Goal: Task Accomplishment & Management: Manage account settings

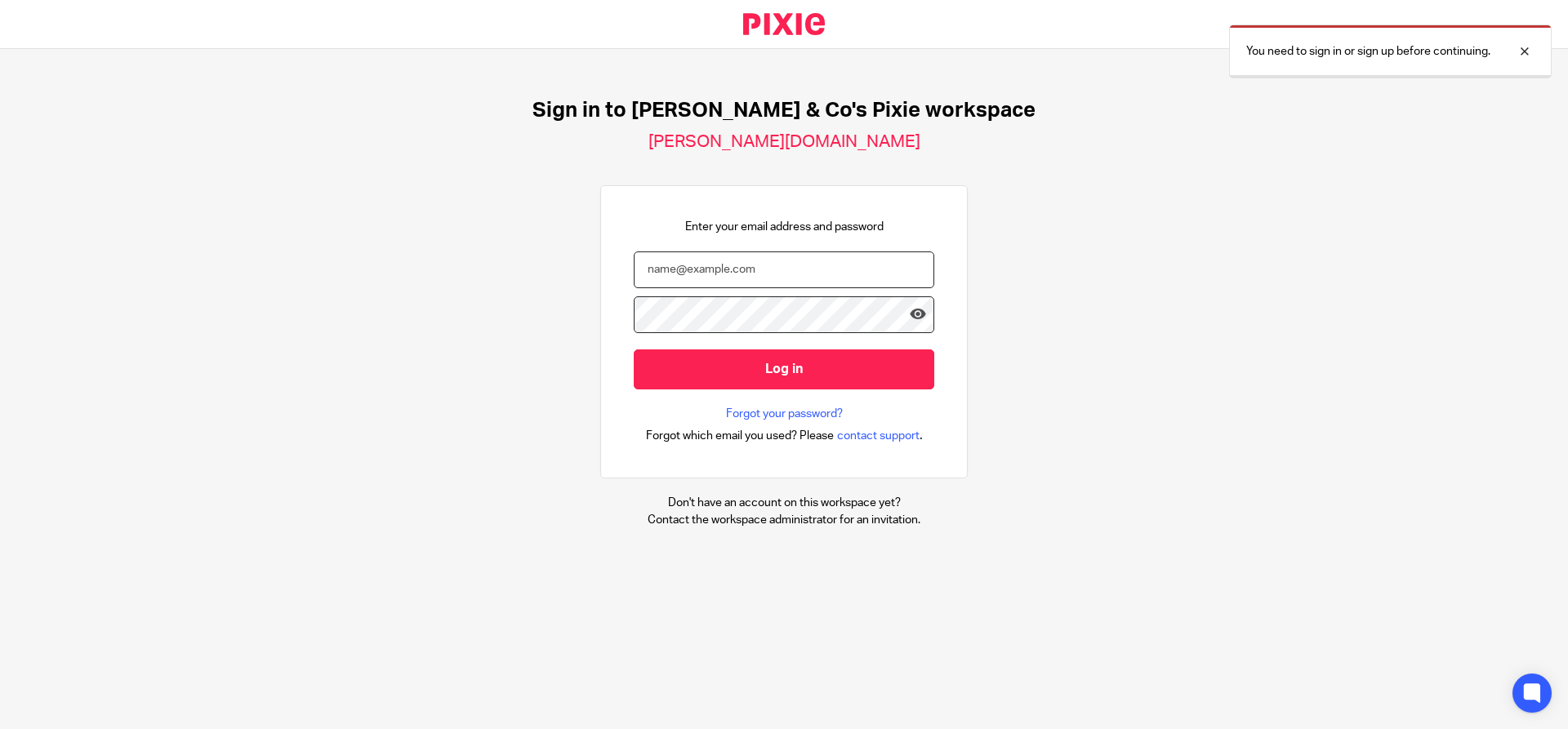
click at [638, 277] on input "email" at bounding box center [784, 269] width 300 height 37
type input "[EMAIL_ADDRESS][DOMAIN_NAME]"
click at [633, 349] on input "Log in" at bounding box center [784, 369] width 300 height 40
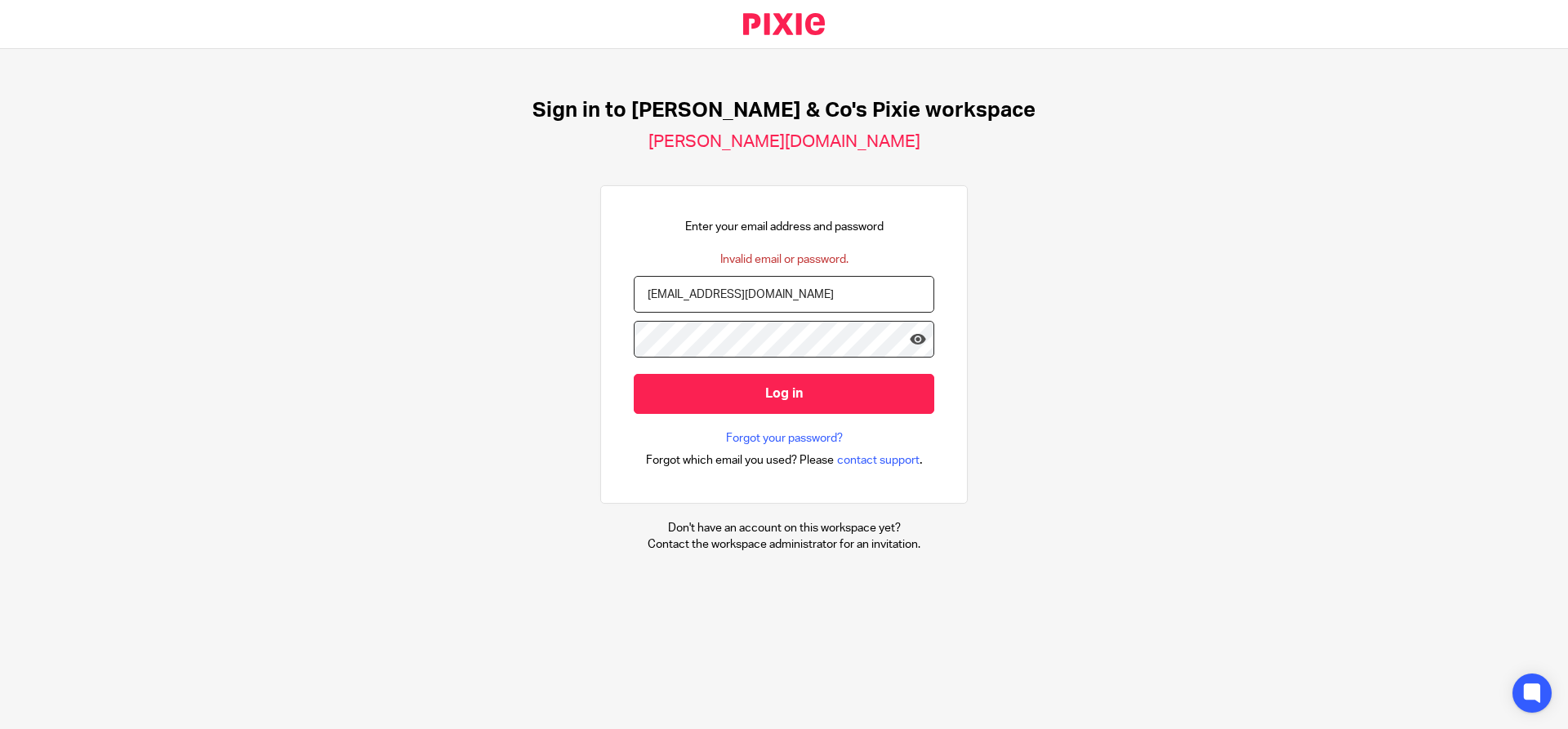
click at [633, 374] on input "Log in" at bounding box center [784, 394] width 300 height 40
click at [910, 341] on icon at bounding box center [918, 338] width 16 height 16
click at [910, 337] on icon at bounding box center [918, 338] width 16 height 16
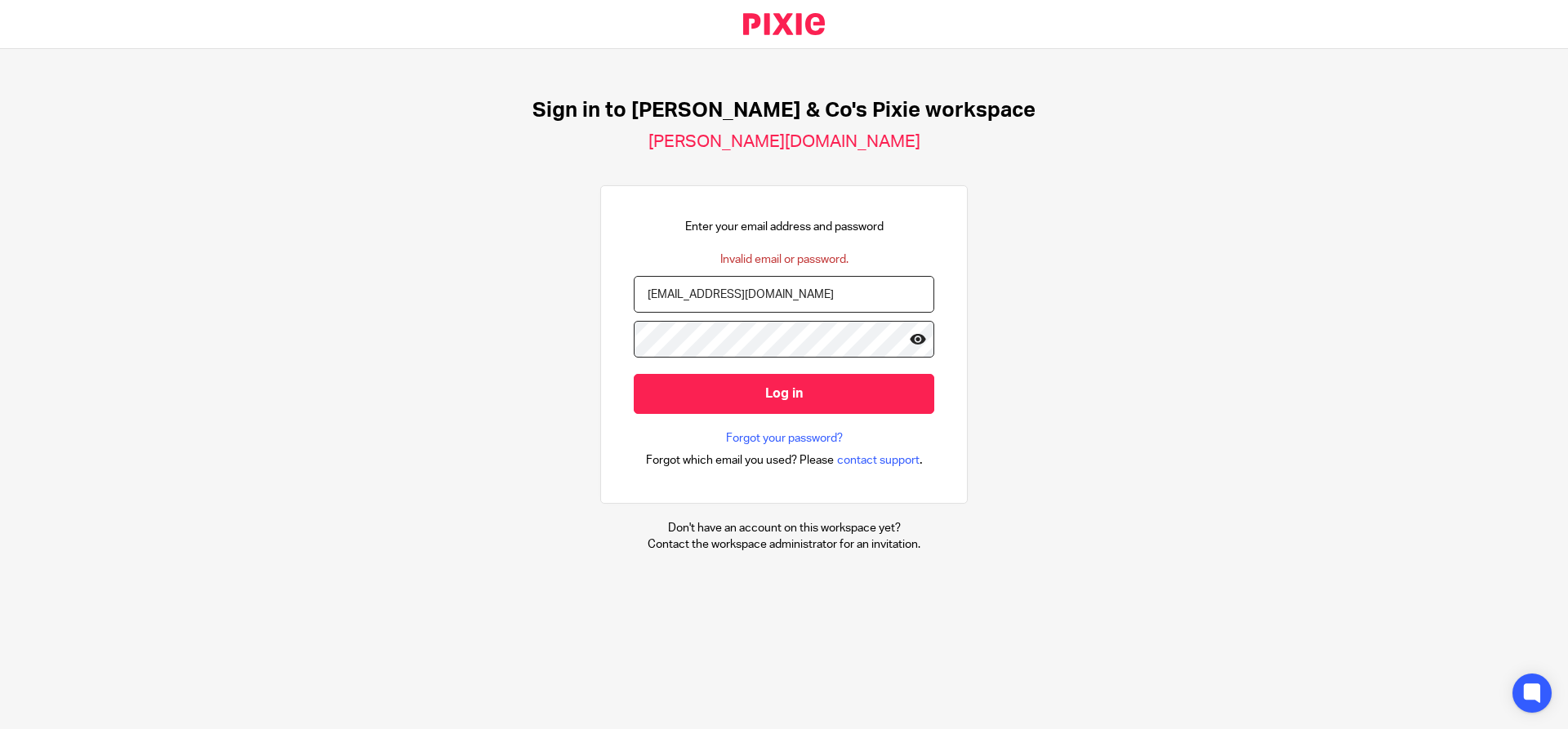
click at [910, 337] on icon at bounding box center [918, 338] width 16 height 16
click at [633, 374] on input "Log in" at bounding box center [784, 394] width 300 height 40
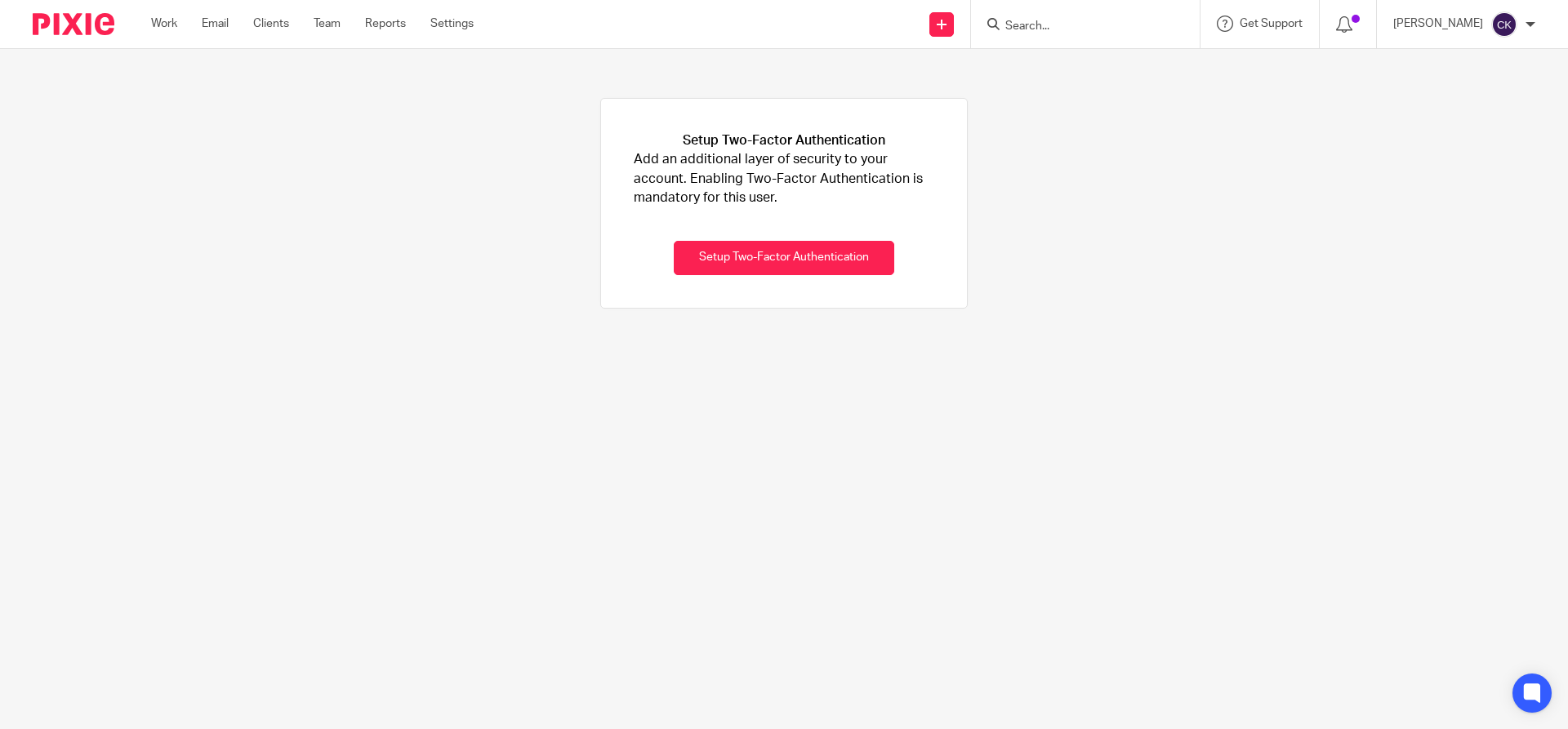
click at [1051, 25] on input "Search" at bounding box center [1077, 27] width 147 height 15
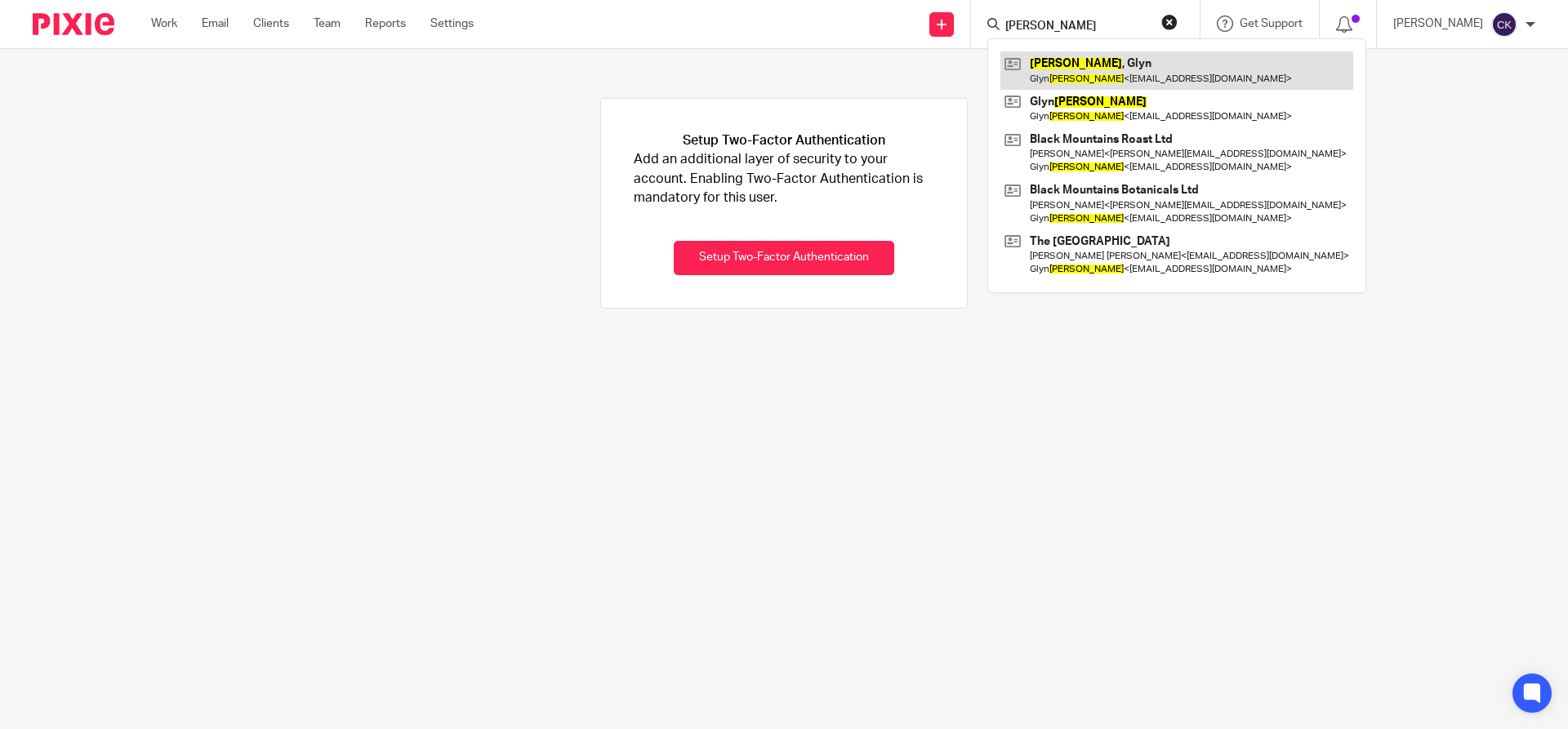
type input "[PERSON_NAME]"
click at [1110, 83] on link at bounding box center [1177, 70] width 353 height 38
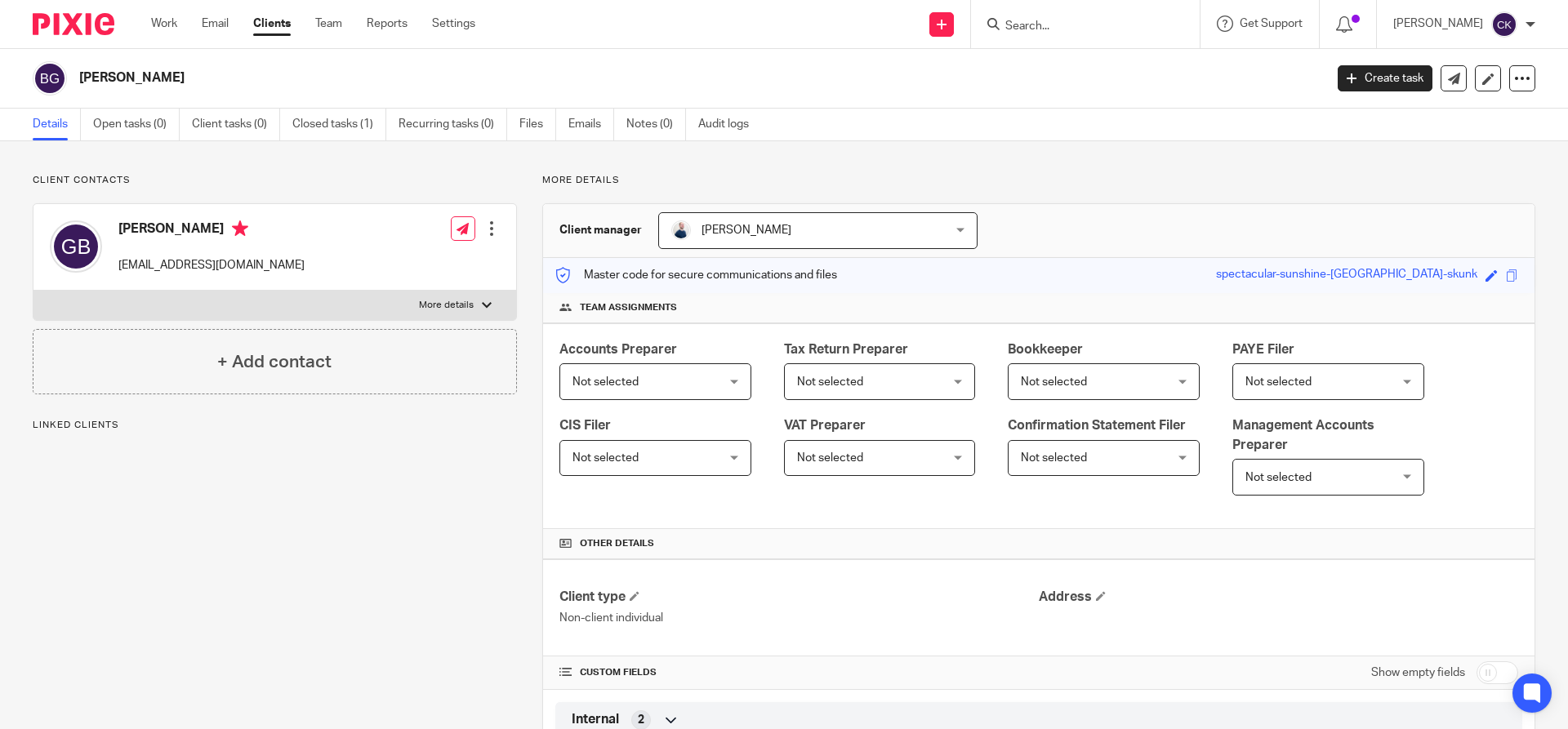
click at [431, 304] on p "More details" at bounding box center [447, 306] width 55 height 13
click at [33, 291] on input "More details" at bounding box center [33, 290] width 1 height 1
checkbox input "true"
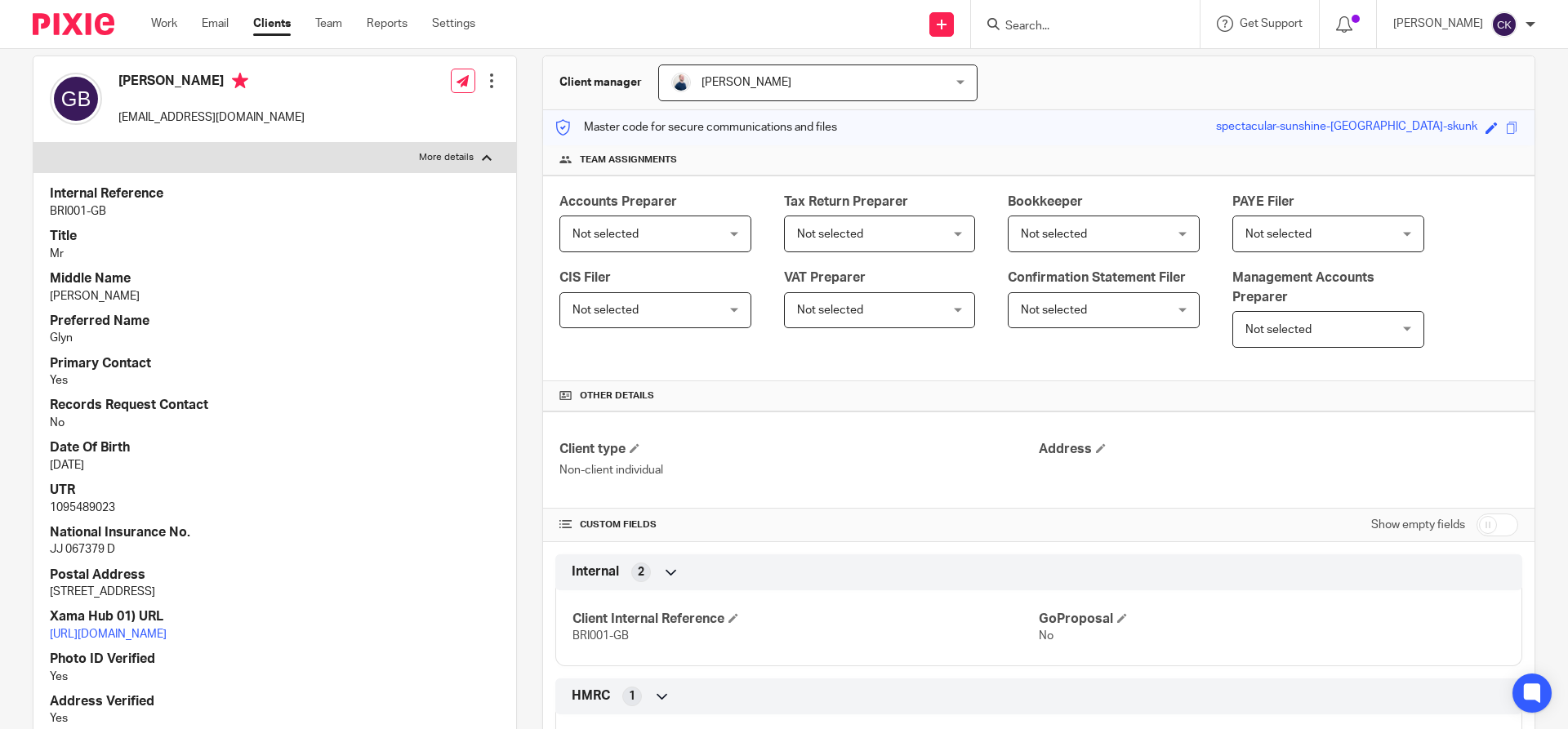
scroll to position [127, 0]
